Goal: Information Seeking & Learning: Learn about a topic

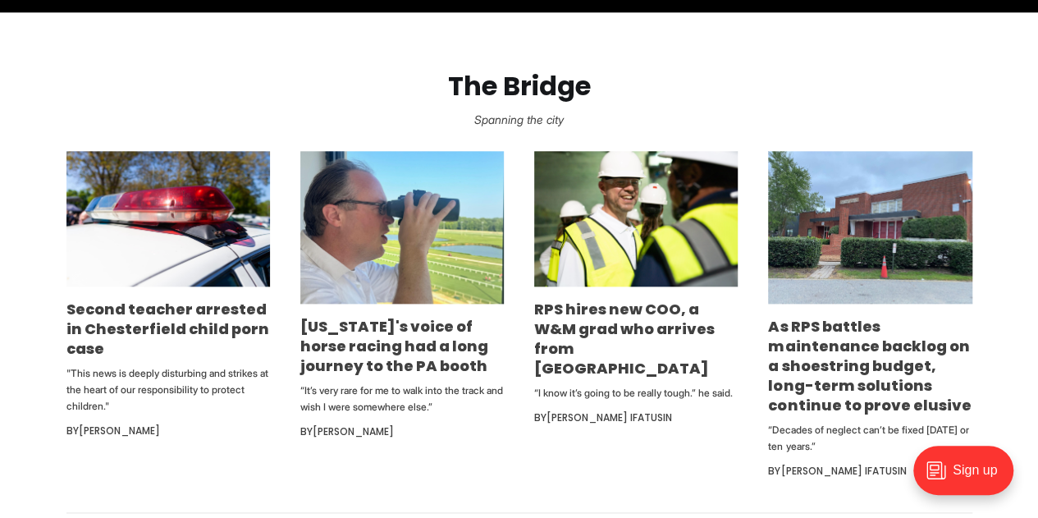
scroll to position [861, 0]
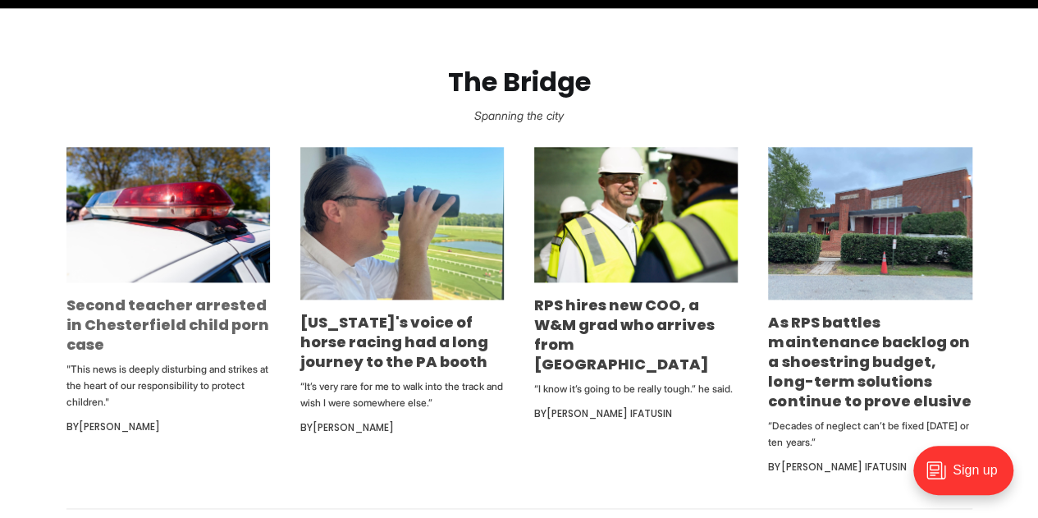
click at [82, 328] on link "Second teacher arrested in Chesterfield child porn case" at bounding box center [167, 325] width 203 height 60
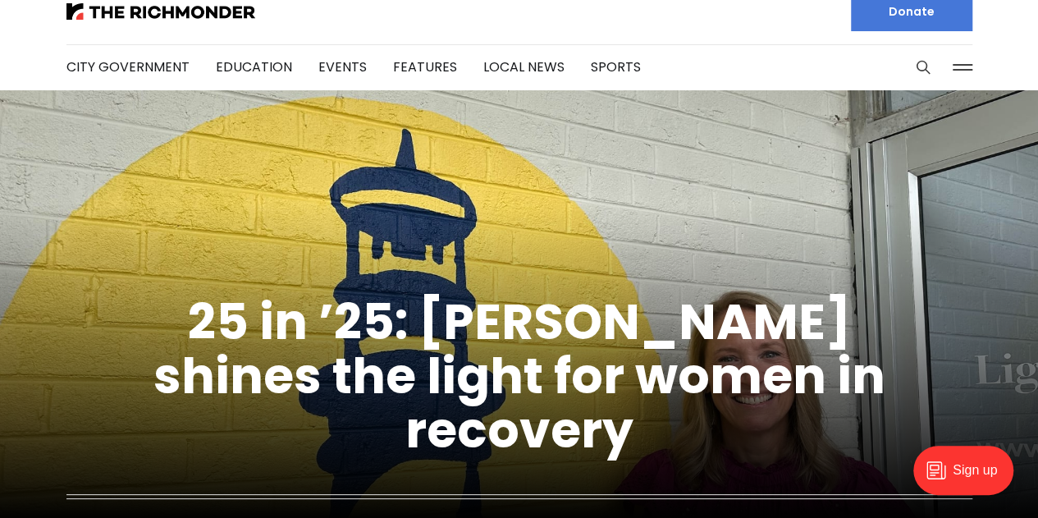
scroll to position [0, 0]
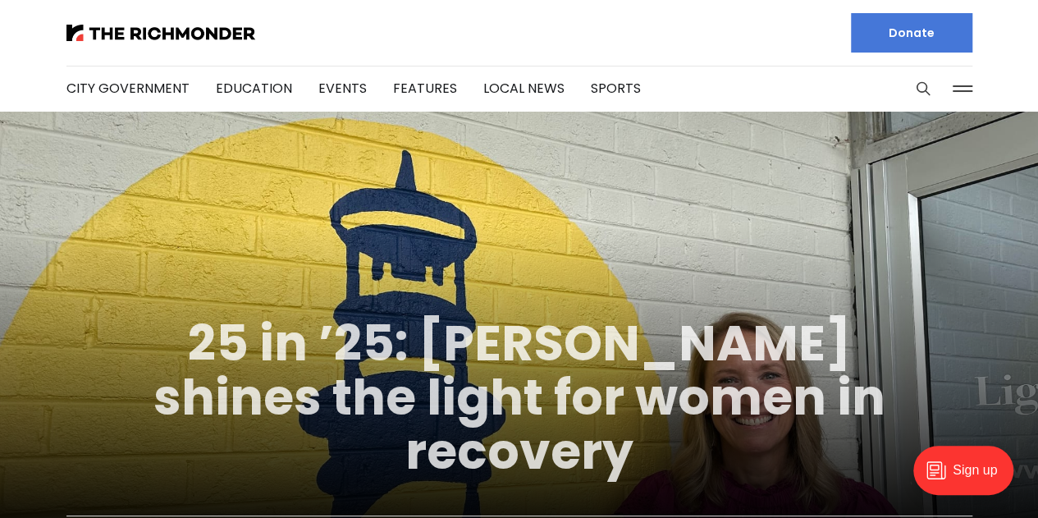
click at [305, 399] on link "25 in ’25: [PERSON_NAME] shines the light for women in recovery" at bounding box center [519, 396] width 732 height 177
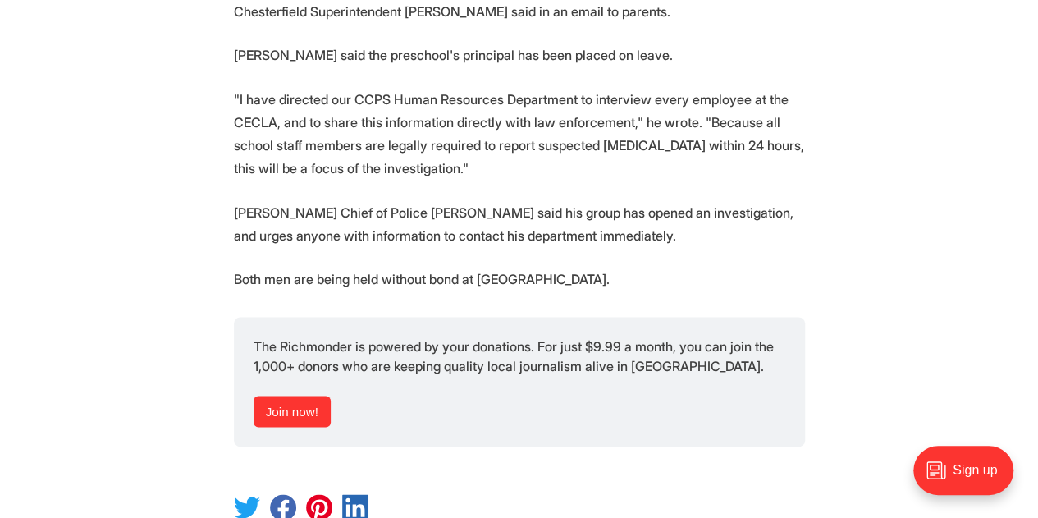
scroll to position [902, 0]
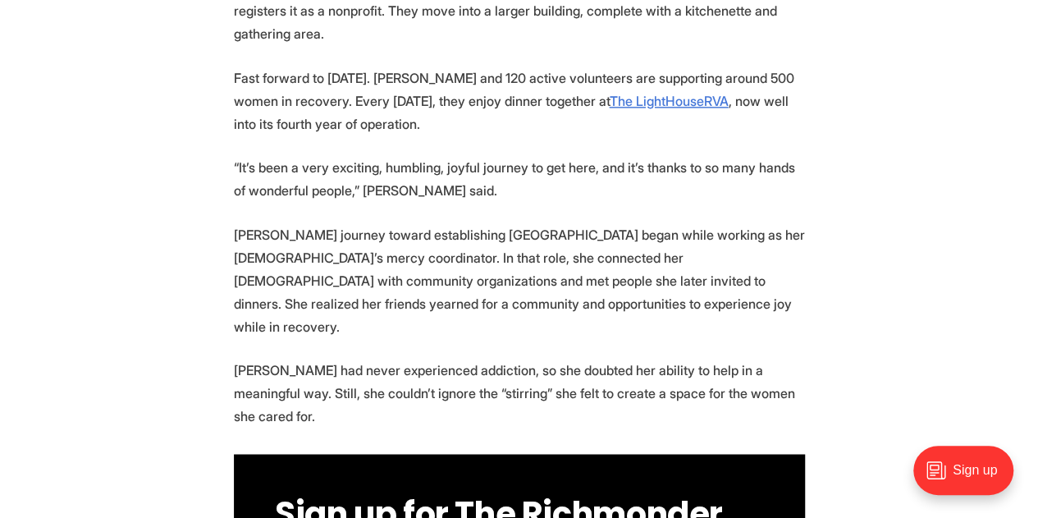
scroll to position [1120, 0]
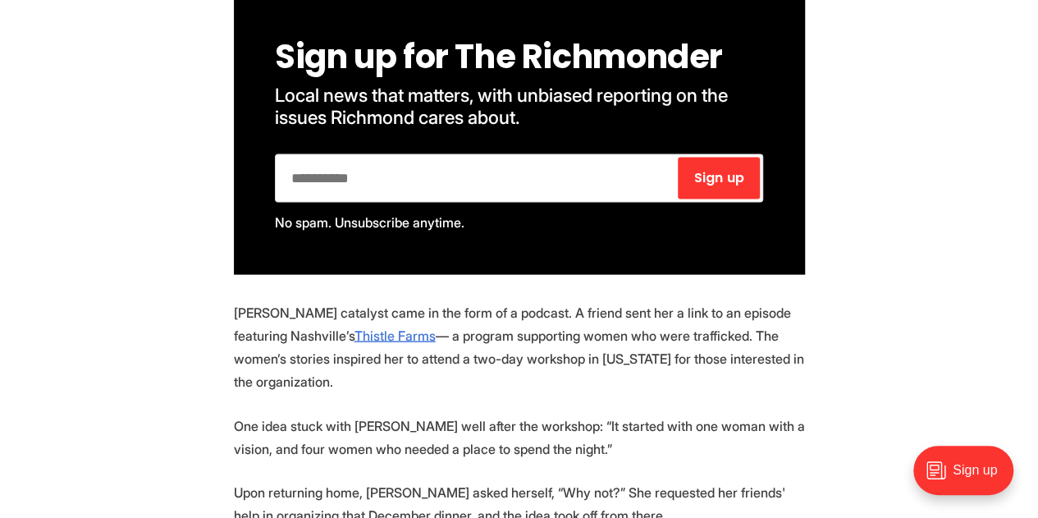
scroll to position [1575, 0]
